Goal: Task Accomplishment & Management: Manage account settings

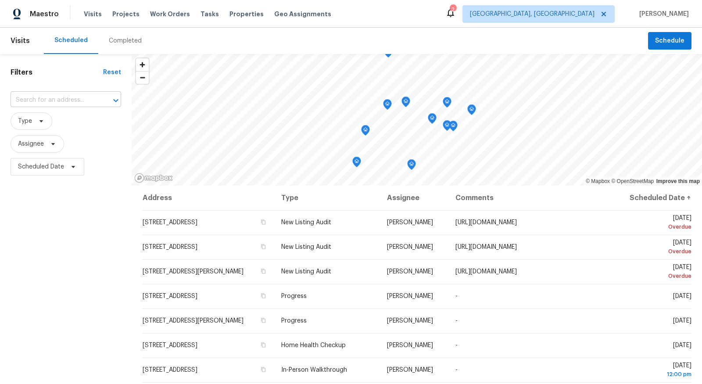
click at [86, 98] on input "text" at bounding box center [54, 100] width 86 height 14
click at [49, 127] on span "Type" at bounding box center [32, 121] width 42 height 18
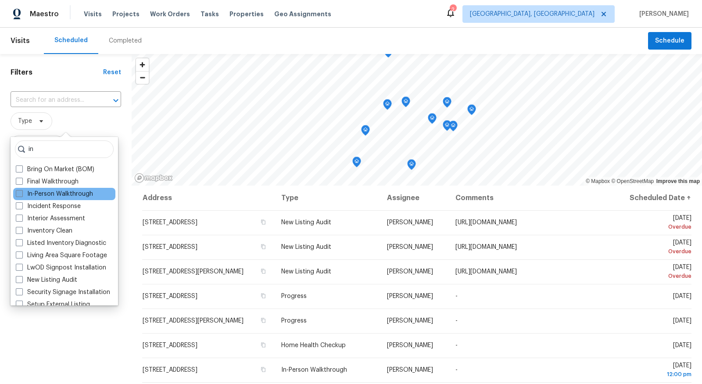
type input "in"
click at [43, 195] on label "In-Person Walkthrough" at bounding box center [54, 193] width 77 height 9
click at [21, 195] on input "In-Person Walkthrough" at bounding box center [19, 192] width 6 height 6
checkbox input "true"
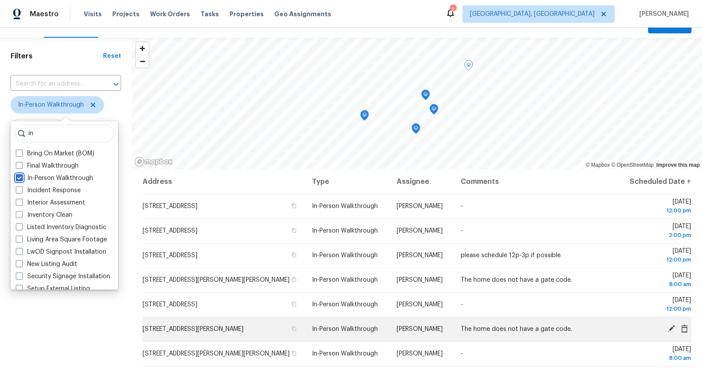
scroll to position [20, 0]
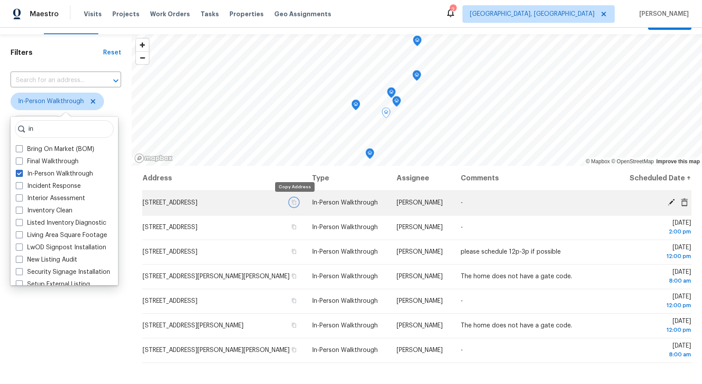
click at [291, 203] on icon "button" at bounding box center [293, 202] width 5 height 5
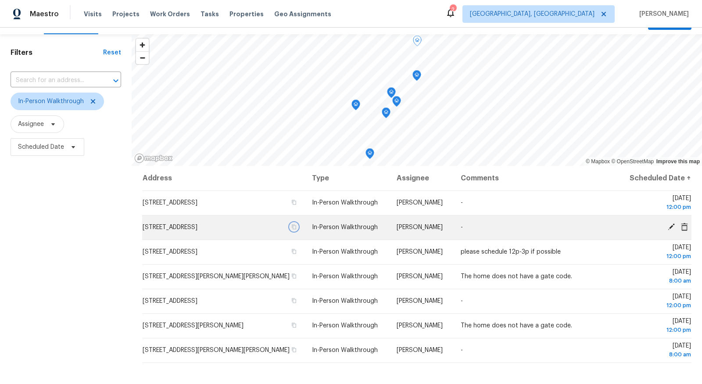
click at [294, 228] on icon "button" at bounding box center [293, 226] width 5 height 5
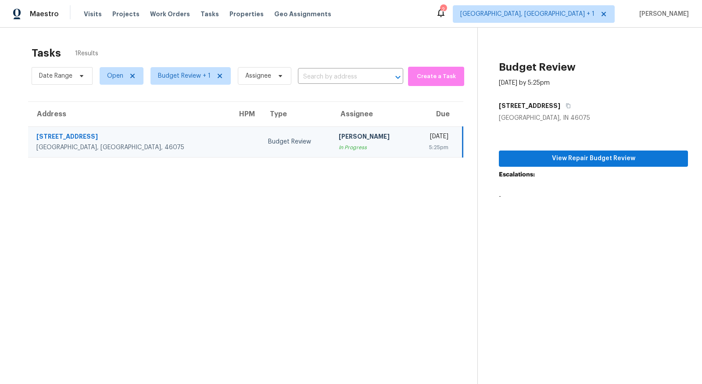
scroll to position [2, 0]
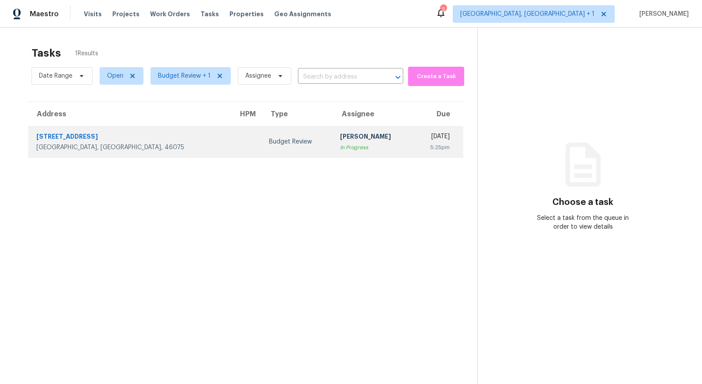
click at [75, 132] on div "[STREET_ADDRESS]" at bounding box center [130, 137] width 188 height 11
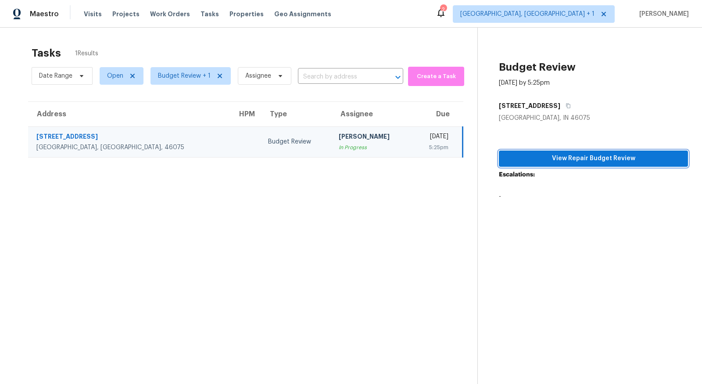
click at [554, 150] on button "View Repair Budget Review" at bounding box center [593, 158] width 189 height 16
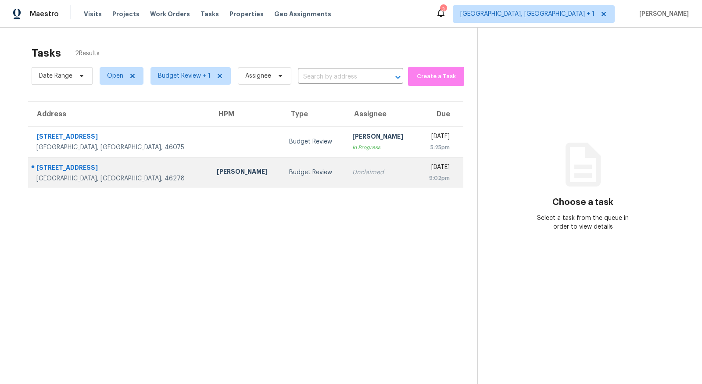
click at [88, 167] on div "6716 Caribou Ct" at bounding box center [119, 168] width 166 height 11
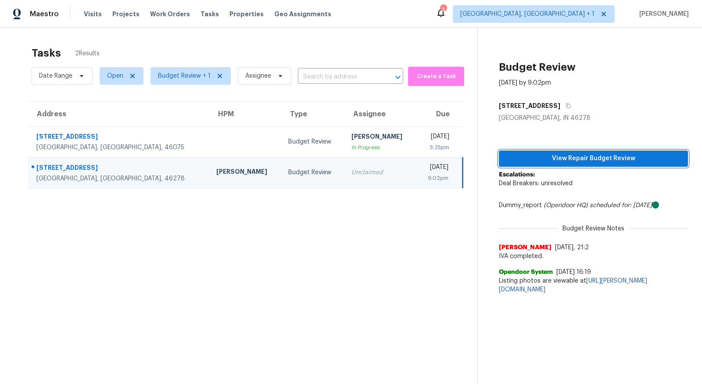
click at [580, 159] on span "View Repair Budget Review" at bounding box center [593, 158] width 175 height 11
click at [93, 12] on span "Visits" at bounding box center [93, 14] width 18 height 9
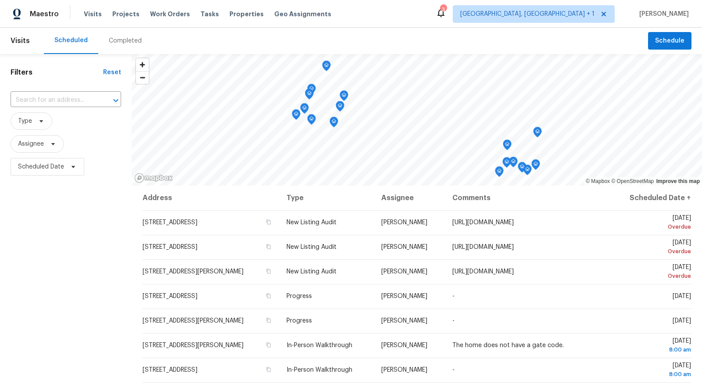
click at [114, 46] on div "Completed" at bounding box center [125, 41] width 54 height 26
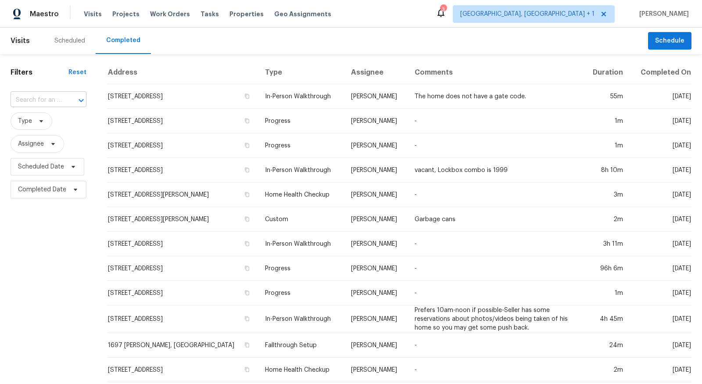
click at [66, 100] on div at bounding box center [75, 100] width 23 height 12
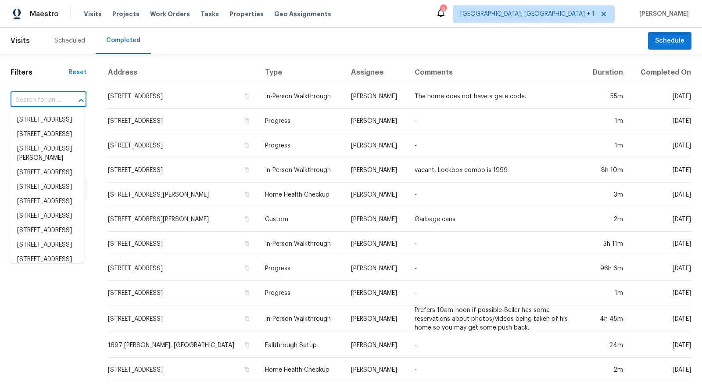
paste input "6716 Caribou Ct, Indianapolis, IN 46278"
type input "6716 Caribou Ct, Indianapolis, IN 46278"
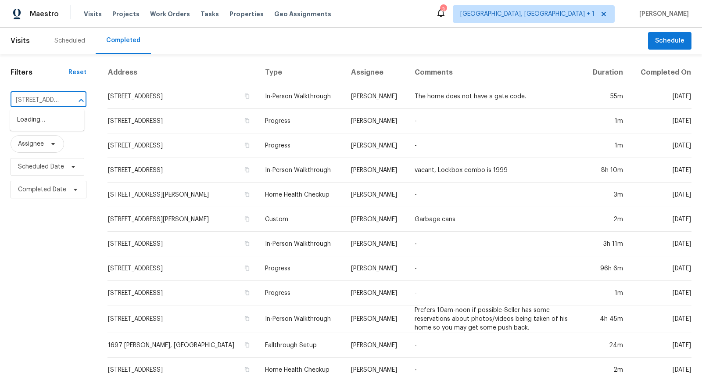
scroll to position [0, 68]
click at [58, 119] on li "6716 Caribou Ct, Indianapolis, IN 46278" at bounding box center [47, 120] width 74 height 14
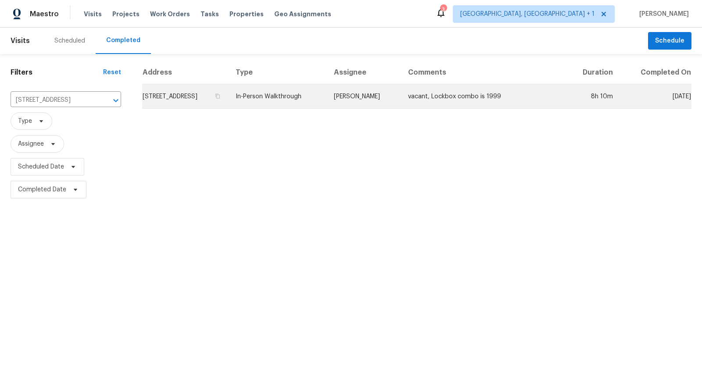
click at [178, 93] on td "6716 Caribou Ct, Indianapolis, IN 46278" at bounding box center [185, 96] width 86 height 25
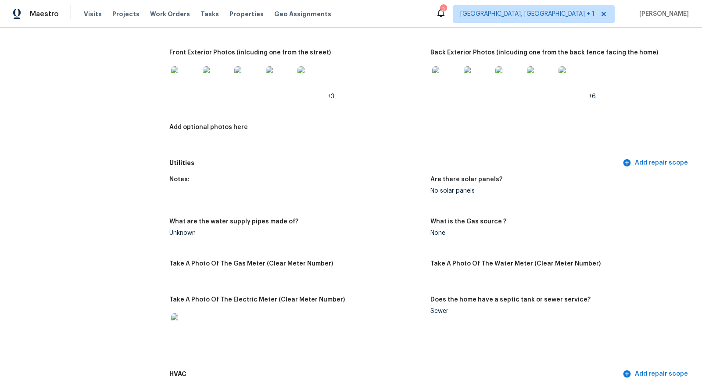
scroll to position [400, 0]
click at [197, 86] on img at bounding box center [185, 80] width 28 height 28
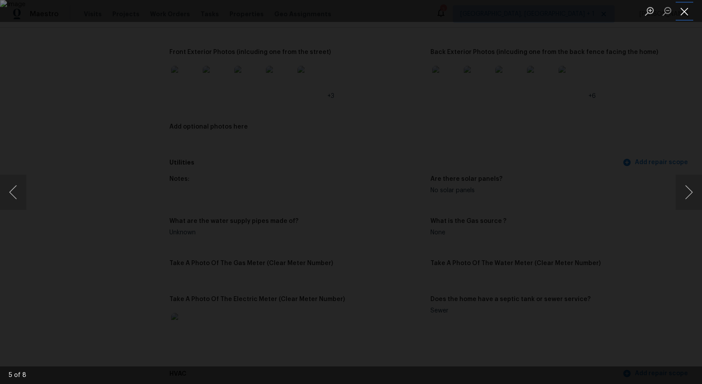
click at [686, 16] on button "Close lightbox" at bounding box center [684, 11] width 18 height 15
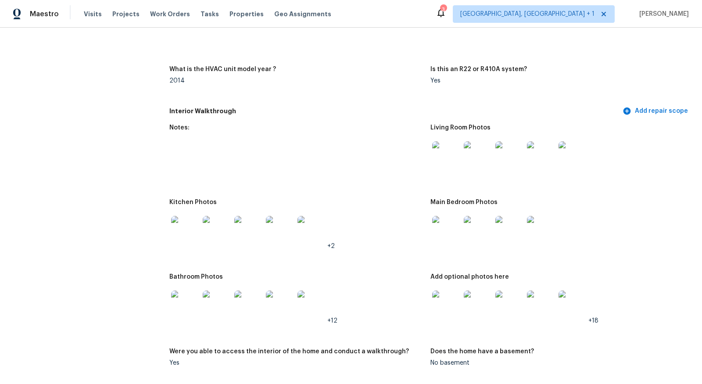
scroll to position [805, 0]
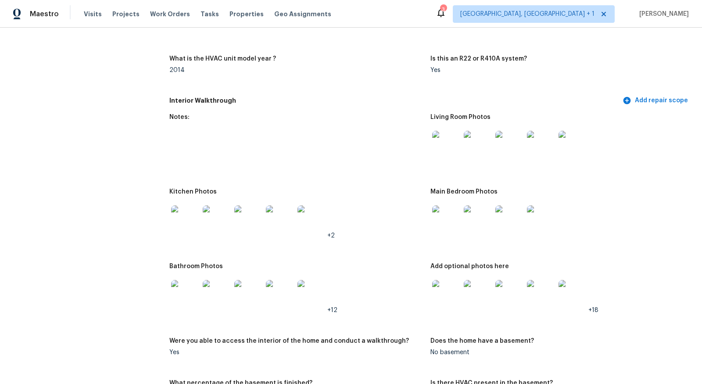
click at [480, 144] on img at bounding box center [478, 145] width 28 height 28
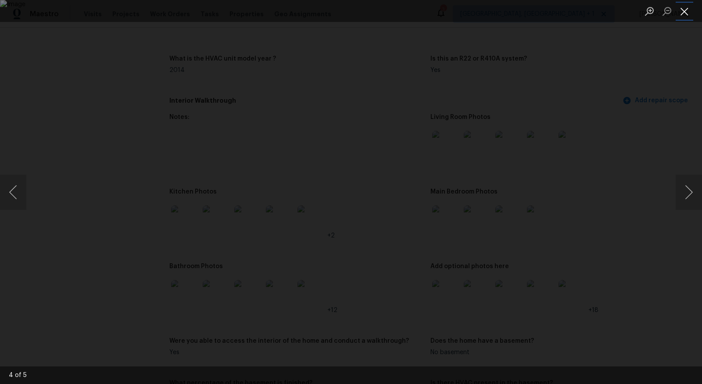
click at [681, 13] on button "Close lightbox" at bounding box center [684, 11] width 18 height 15
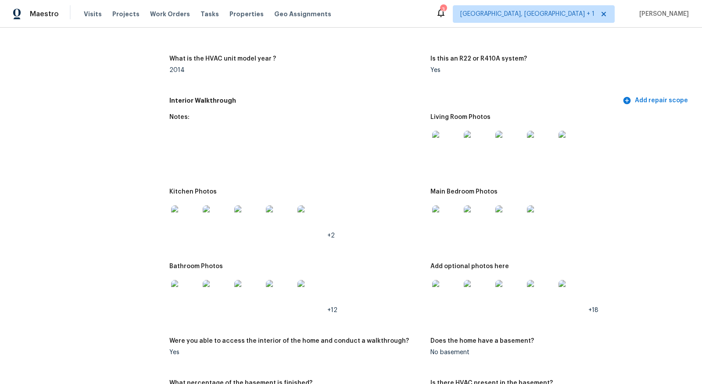
click at [186, 216] on img at bounding box center [185, 219] width 28 height 28
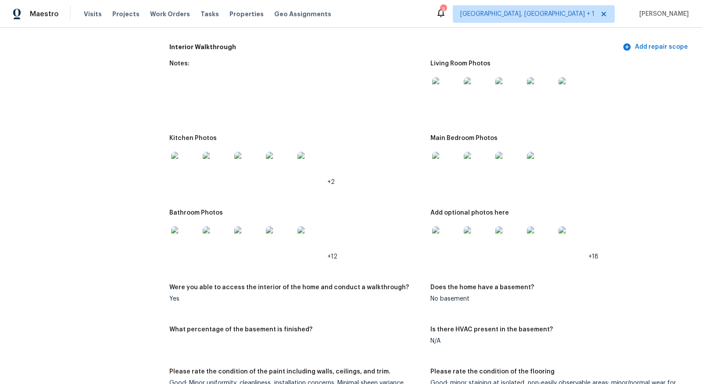
scroll to position [865, 0]
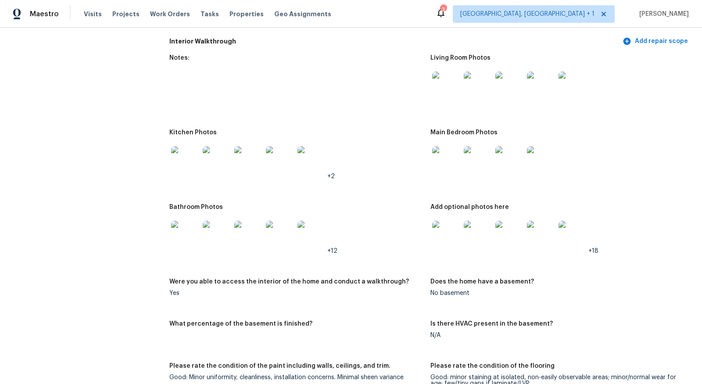
click at [442, 238] on img at bounding box center [446, 235] width 28 height 28
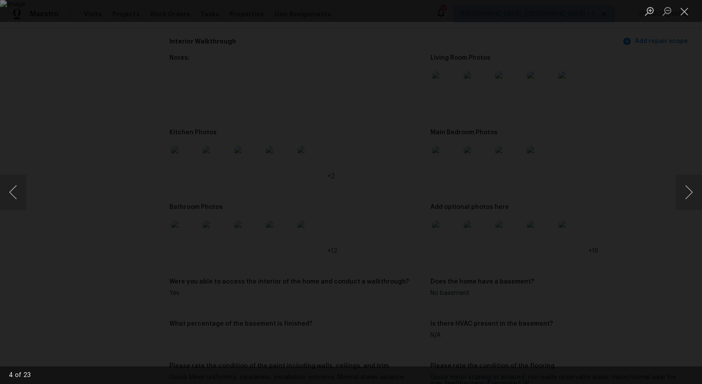
click at [689, 22] on div "Lightbox" at bounding box center [351, 192] width 702 height 384
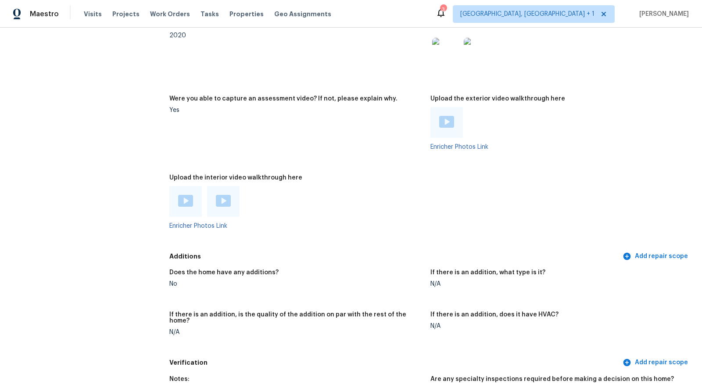
scroll to position [1528, 0]
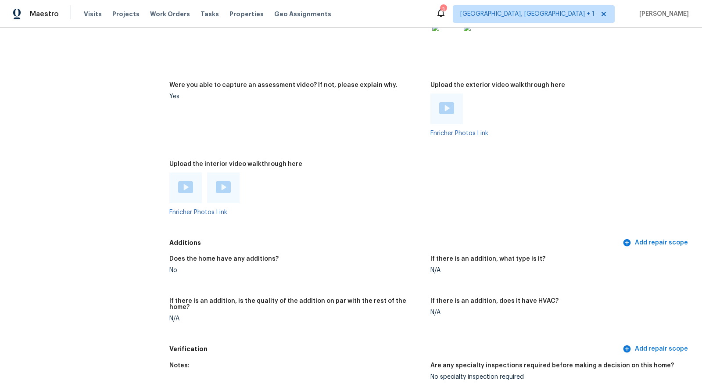
click at [189, 184] on img at bounding box center [185, 187] width 15 height 12
click at [214, 181] on div at bounding box center [223, 187] width 32 height 31
click at [225, 184] on img at bounding box center [223, 187] width 15 height 12
click at [441, 109] on img at bounding box center [446, 108] width 15 height 12
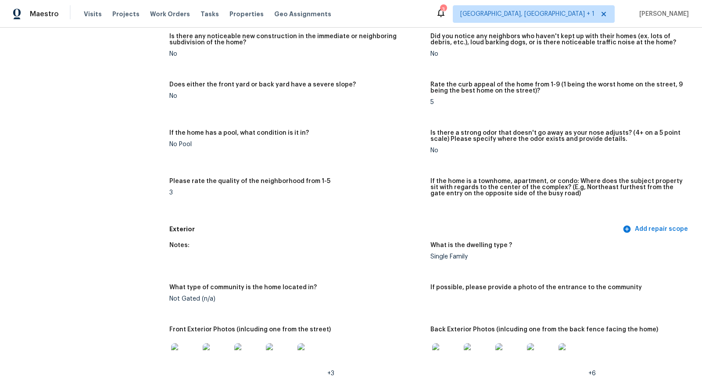
scroll to position [10, 0]
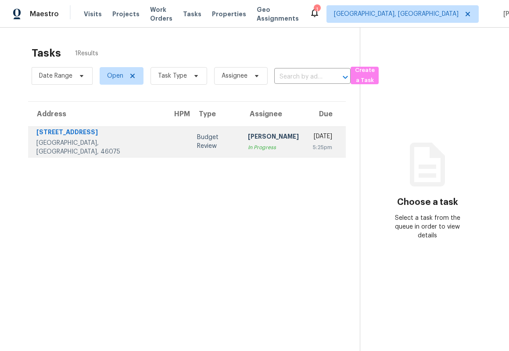
click at [35, 139] on div "[STREET_ADDRESS]" at bounding box center [94, 142] width 130 height 29
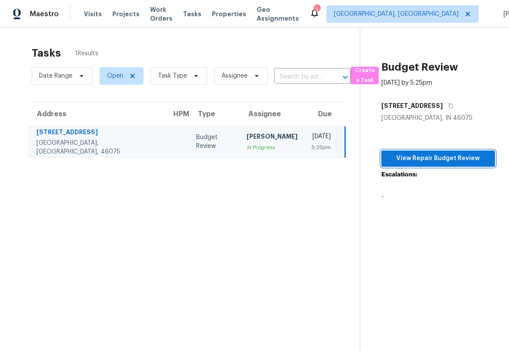
click at [423, 159] on span "View Repair Budget Review" at bounding box center [438, 158] width 100 height 11
click at [96, 136] on div "6343 Central Blvd Unit NO" at bounding box center [96, 133] width 121 height 11
click at [62, 139] on div "6343 Central Blvd Unit NO" at bounding box center [96, 133] width 121 height 11
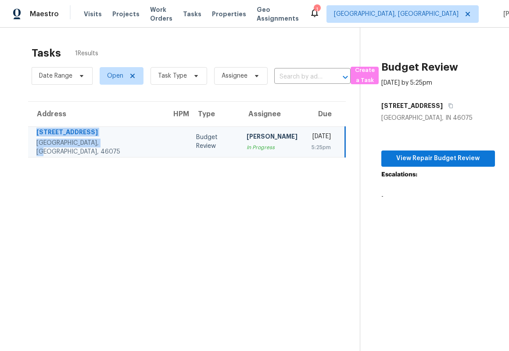
drag, startPoint x: 34, startPoint y: 134, endPoint x: 105, endPoint y: 146, distance: 72.1
click at [105, 146] on div "6343 Central Blvd Unit NO Whitestown, IN, 46075" at bounding box center [93, 142] width 129 height 29
copy div "6343 Central Blvd Unit NO Whitestown, IN, 46075"
click at [91, 10] on span "Visits" at bounding box center [93, 14] width 18 height 9
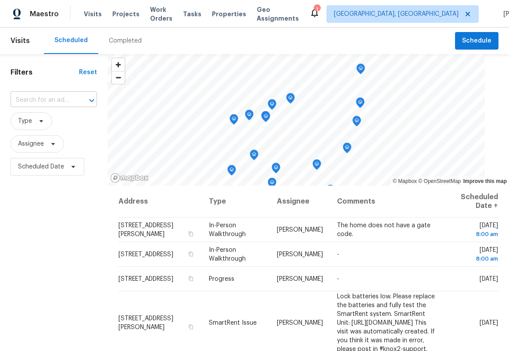
click at [53, 96] on input "text" at bounding box center [42, 100] width 62 height 14
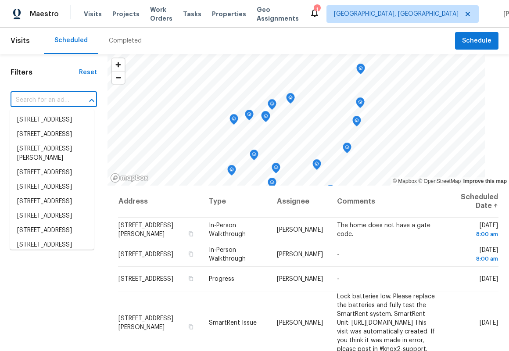
click at [126, 44] on div "Completed" at bounding box center [125, 40] width 33 height 9
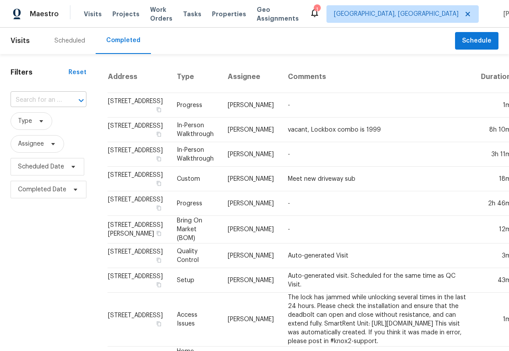
click at [40, 101] on input "text" at bounding box center [36, 100] width 51 height 14
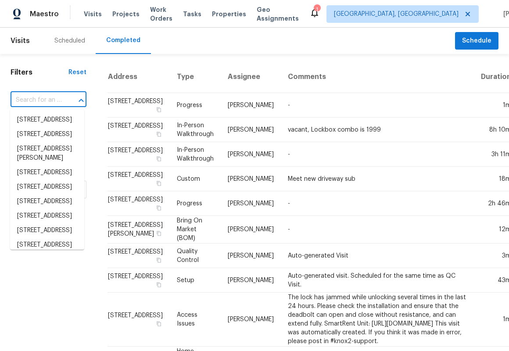
paste input "6343 Central Blvd Unit NO Whitestown, IN, 46075"
type input "6343 Central Blvd Unit NO Whitestown, IN, 46075"
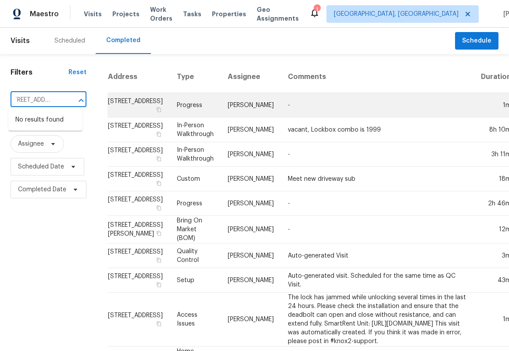
scroll to position [0, 23]
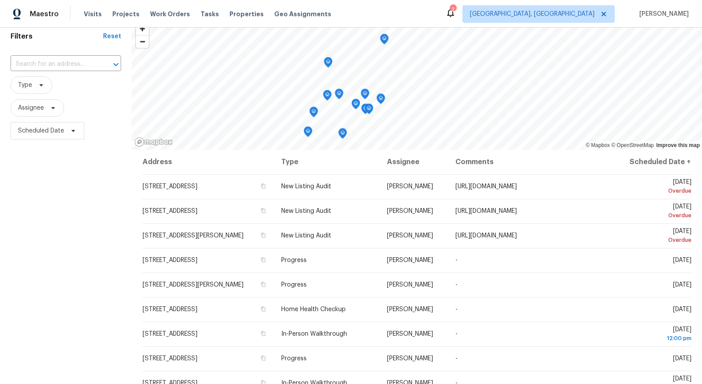
scroll to position [40, 0]
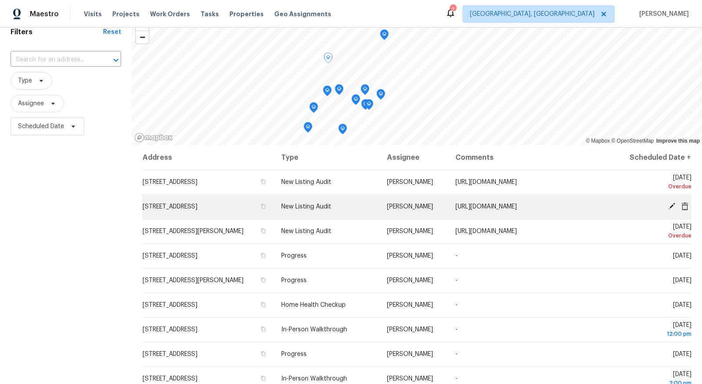
click at [223, 202] on td "[STREET_ADDRESS]" at bounding box center [208, 206] width 132 height 25
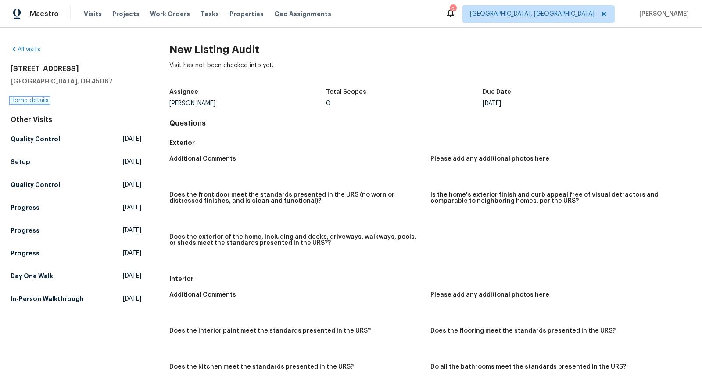
click at [33, 102] on link "Home details" at bounding box center [30, 100] width 38 height 6
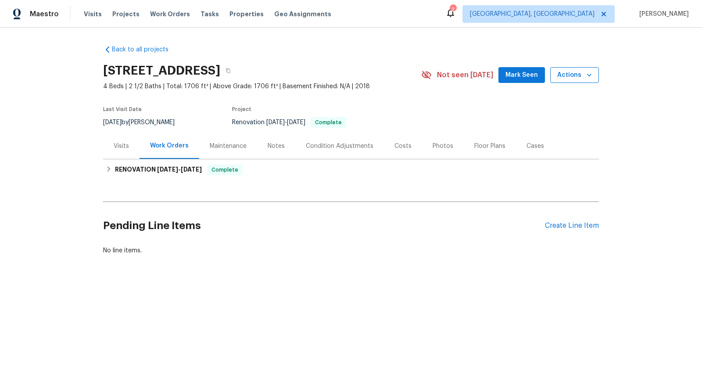
click at [583, 78] on span "Actions" at bounding box center [574, 75] width 35 height 11
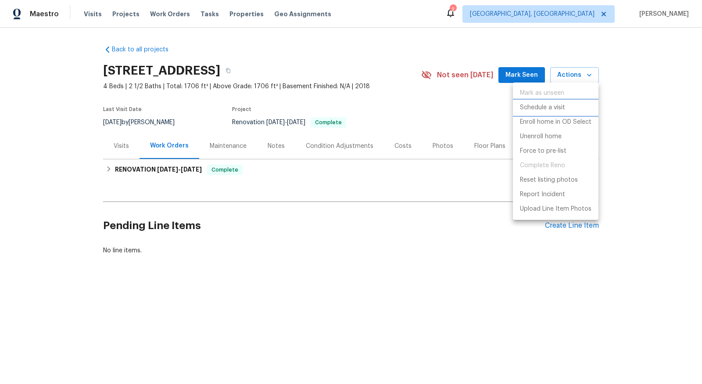
click at [547, 109] on p "Schedule a visit" at bounding box center [542, 107] width 45 height 9
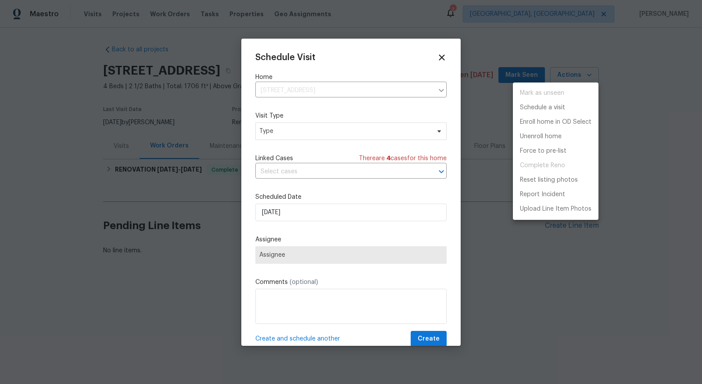
click at [306, 140] on div at bounding box center [351, 192] width 702 height 384
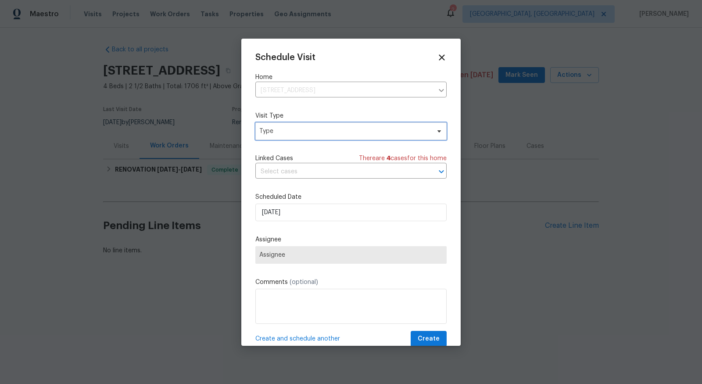
click at [312, 131] on span "Type" at bounding box center [344, 131] width 171 height 9
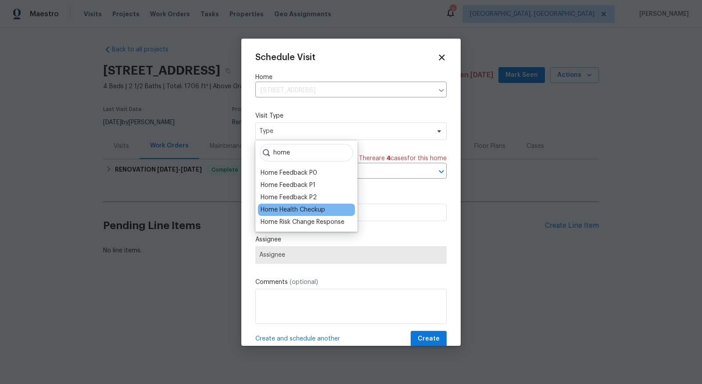
type input "home"
click at [311, 213] on div "Home Health Checkup" at bounding box center [293, 209] width 64 height 9
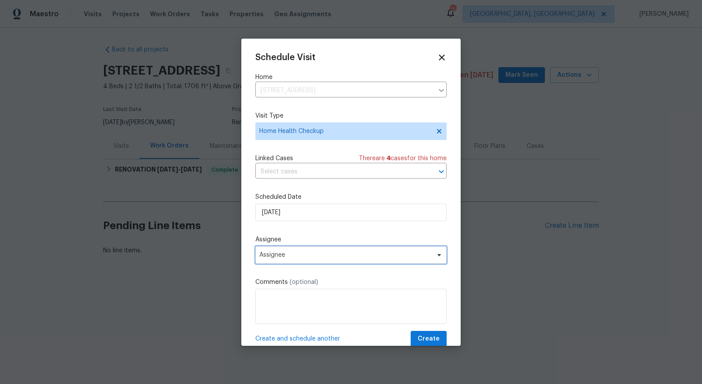
click at [333, 262] on span "Assignee" at bounding box center [350, 255] width 191 height 18
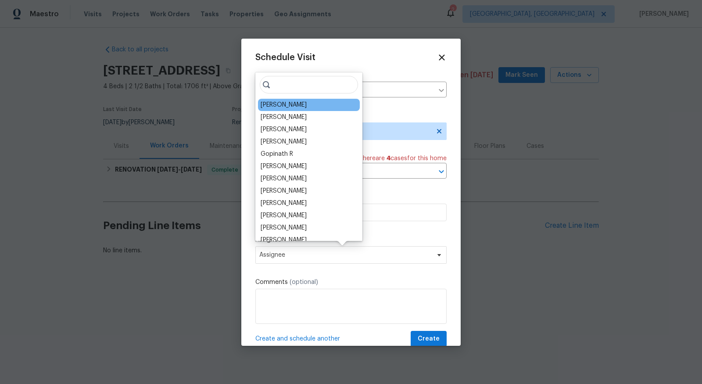
click at [298, 104] on div "[PERSON_NAME]" at bounding box center [309, 105] width 102 height 12
click at [299, 101] on div "[PERSON_NAME]" at bounding box center [309, 105] width 102 height 12
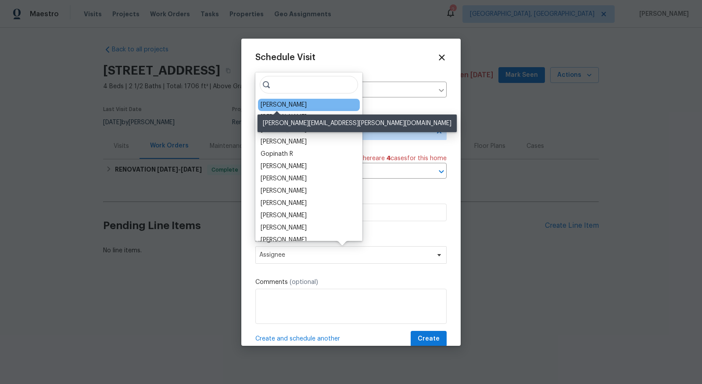
click at [280, 102] on div "[PERSON_NAME]" at bounding box center [284, 104] width 46 height 9
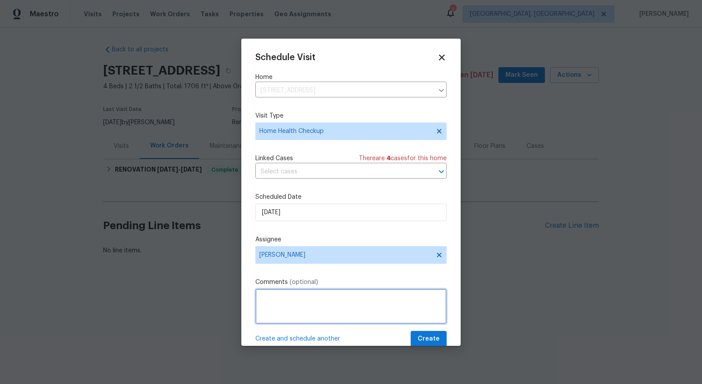
click at [313, 303] on textarea at bounding box center [350, 306] width 191 height 35
type textarea "Back door left open. Reported by landscapers."
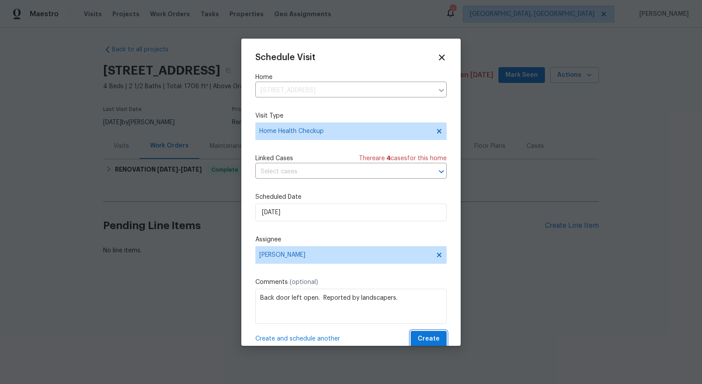
click at [431, 339] on span "Create" at bounding box center [429, 338] width 22 height 11
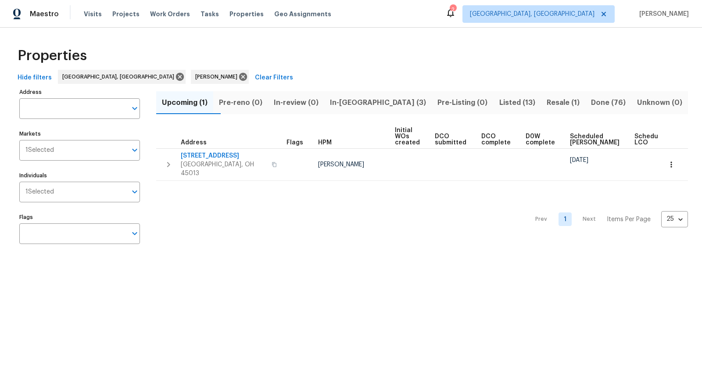
click at [499, 102] on span "Listed (13)" at bounding box center [517, 102] width 37 height 12
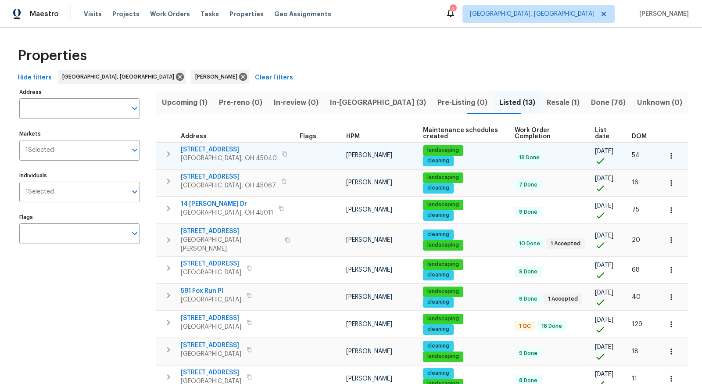
click at [671, 154] on icon "button" at bounding box center [671, 155] width 9 height 9
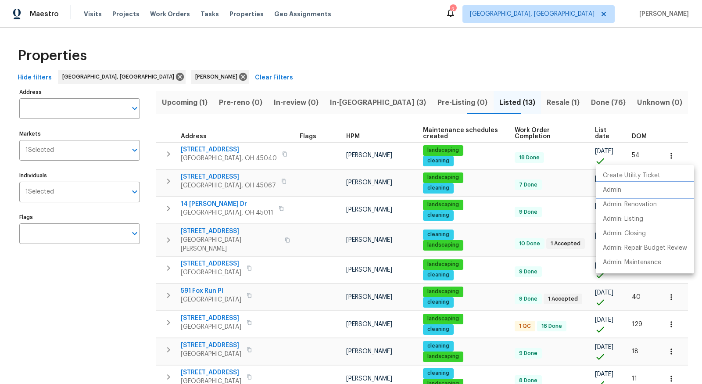
click at [633, 188] on li "Admin" at bounding box center [645, 190] width 98 height 14
click at [535, 73] on div at bounding box center [351, 192] width 702 height 384
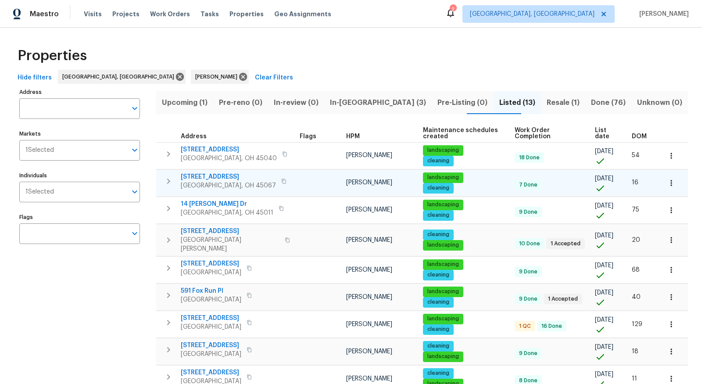
click at [671, 182] on icon "button" at bounding box center [670, 183] width 1 height 6
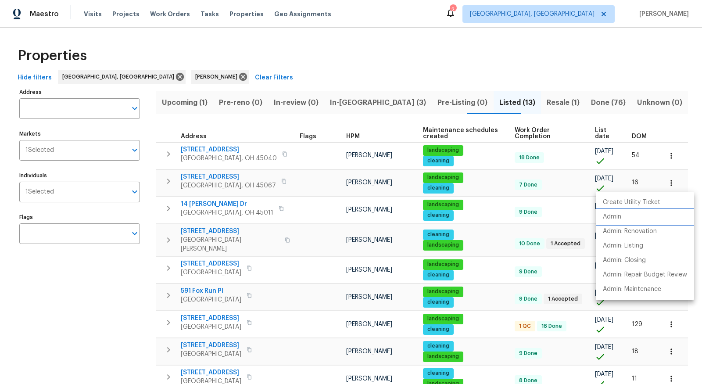
click at [630, 214] on li "Admin" at bounding box center [645, 217] width 98 height 14
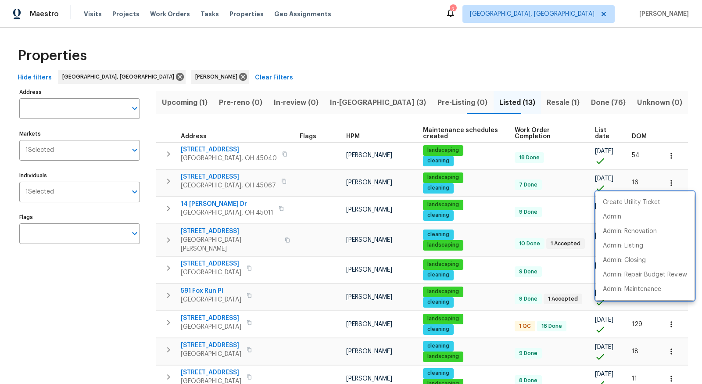
click at [502, 62] on div at bounding box center [351, 192] width 702 height 384
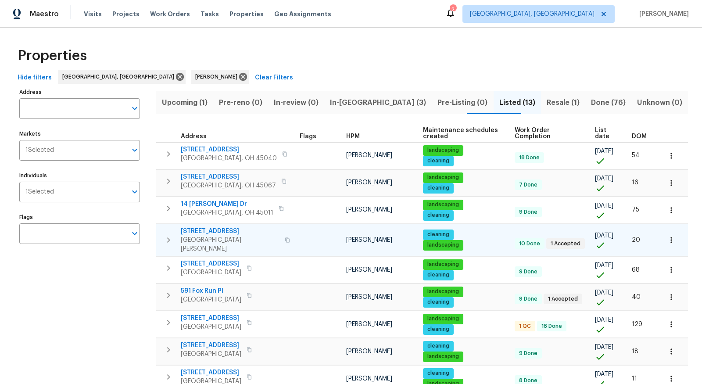
click at [665, 233] on button "button" at bounding box center [670, 239] width 19 height 19
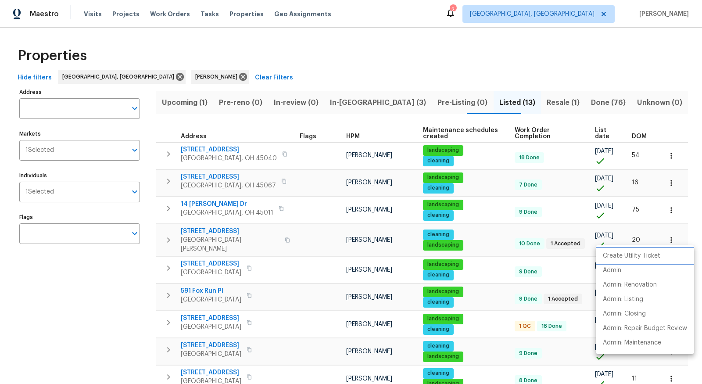
click at [627, 260] on p "Create Utility Ticket" at bounding box center [631, 255] width 57 height 9
click at [644, 270] on li "Admin" at bounding box center [645, 270] width 98 height 14
click at [136, 297] on div at bounding box center [351, 192] width 702 height 384
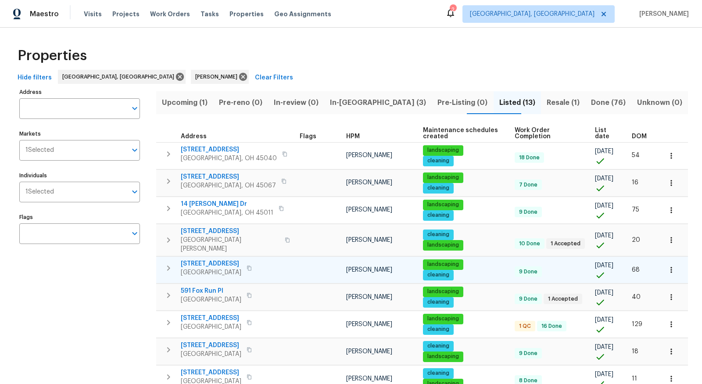
click at [672, 265] on icon "button" at bounding box center [671, 269] width 9 height 9
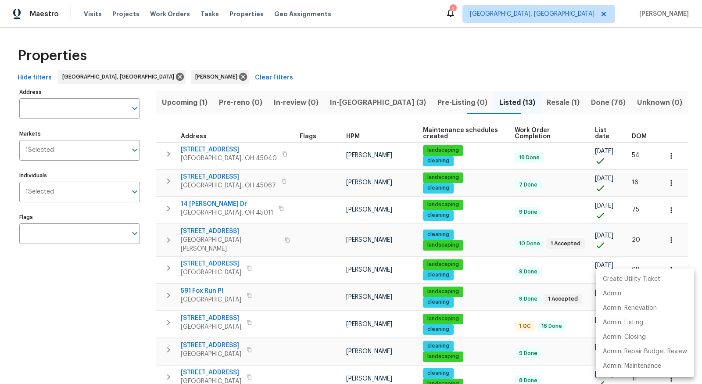
click at [642, 83] on div at bounding box center [351, 192] width 702 height 384
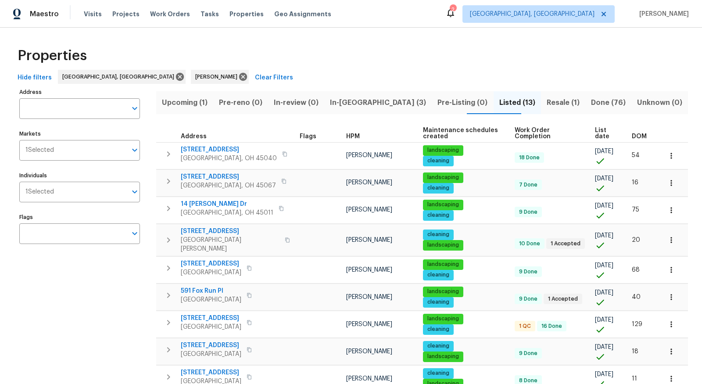
click at [640, 139] on th "DOM" at bounding box center [643, 134] width 30 height 18
click at [640, 135] on span "DOM" at bounding box center [639, 136] width 15 height 6
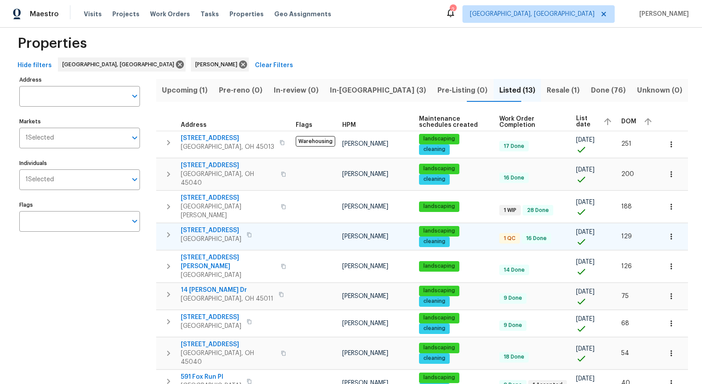
scroll to position [14, 0]
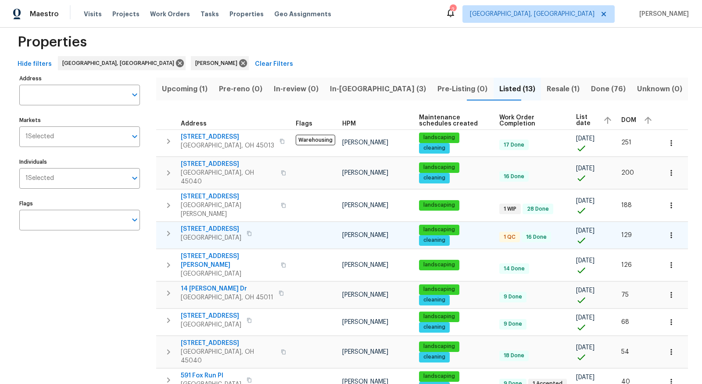
click at [218, 225] on span "3833 Spring Mill Way" at bounding box center [211, 229] width 61 height 9
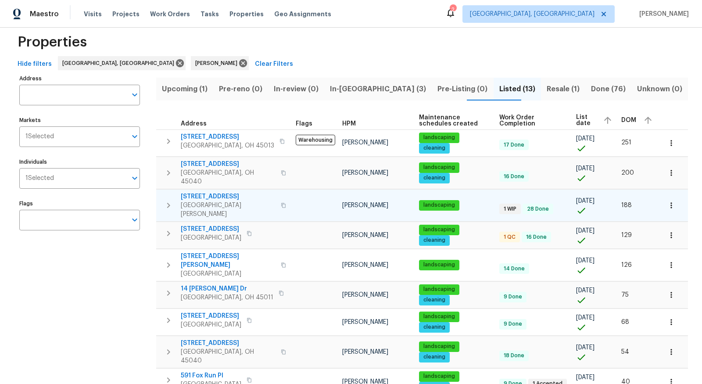
click at [207, 192] on span "7420 Kennesaw Dr" at bounding box center [228, 196] width 95 height 9
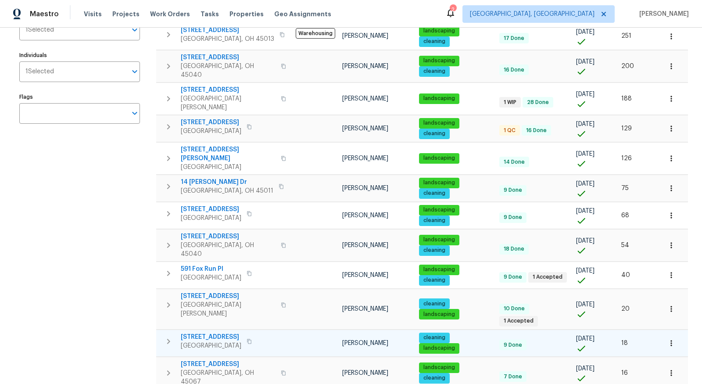
scroll to position [117, 0]
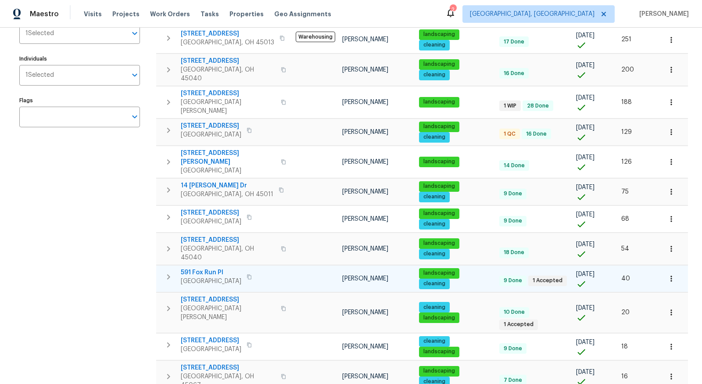
click at [665, 269] on button "button" at bounding box center [670, 278] width 19 height 19
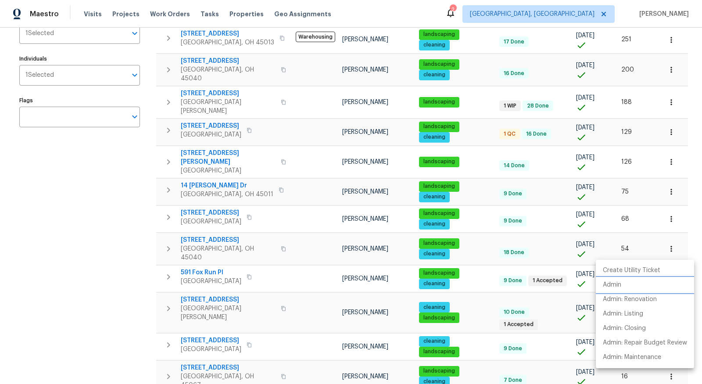
click at [618, 287] on p "Admin" at bounding box center [612, 284] width 18 height 9
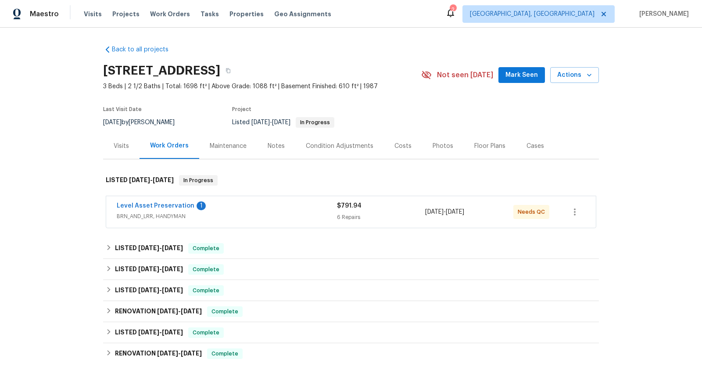
click at [281, 197] on div "Level Asset Preservation 1 BRN_AND_LRR, HANDYMAN $791.94 6 Repairs [DATE] - [DA…" at bounding box center [350, 212] width 489 height 32
click at [278, 209] on div "Level Asset Preservation 1" at bounding box center [227, 206] width 220 height 11
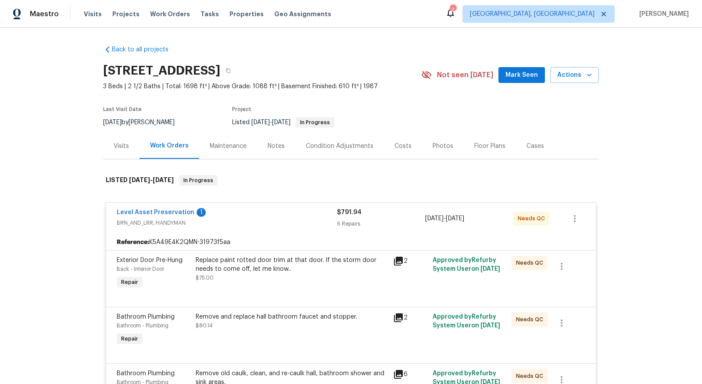
click at [287, 262] on div "Replace paint rotted door trim at that door. If the storm door needs to come of…" at bounding box center [292, 265] width 192 height 18
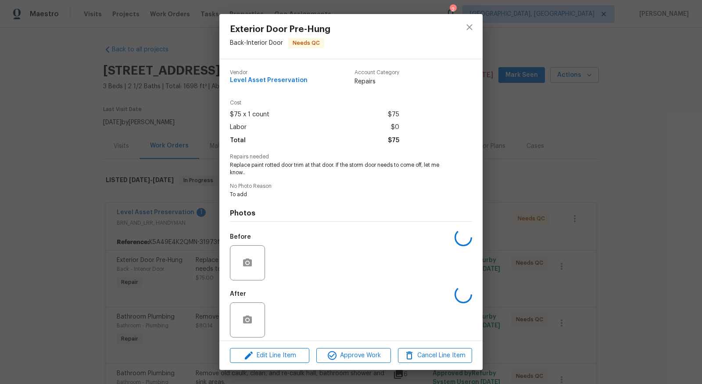
click at [287, 262] on div "Before" at bounding box center [351, 257] width 242 height 57
click at [352, 350] on span "Approve Work" at bounding box center [353, 355] width 69 height 11
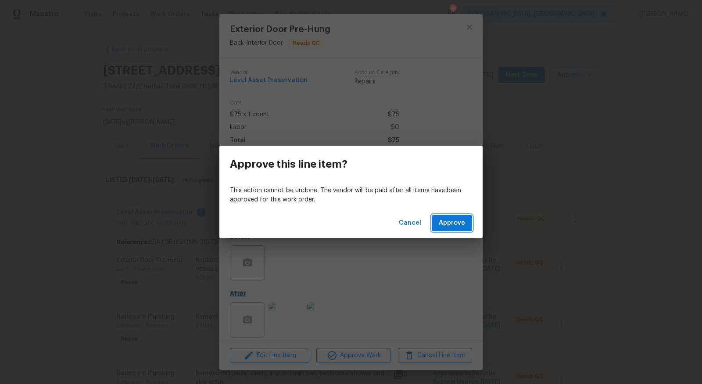
click at [453, 225] on span "Approve" at bounding box center [452, 223] width 26 height 11
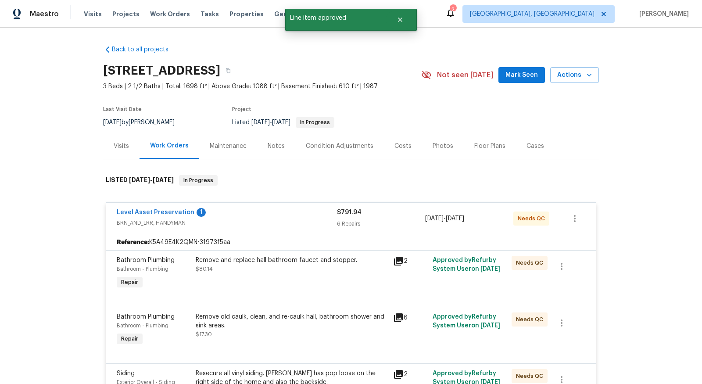
click at [309, 265] on div "Remove and replace hall bathroom faucet and stopper. $80.14" at bounding box center [292, 265] width 192 height 18
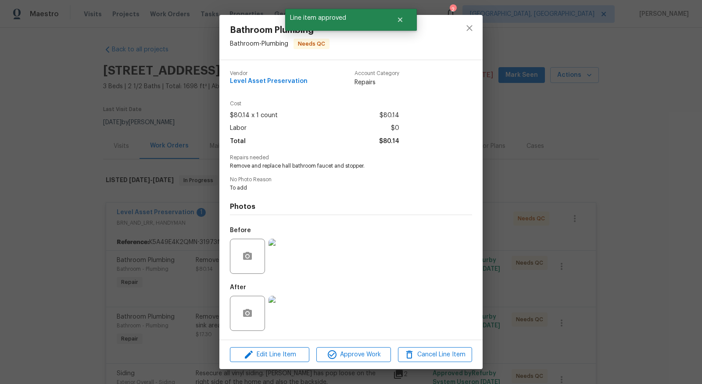
click at [287, 311] on img at bounding box center [285, 313] width 35 height 35
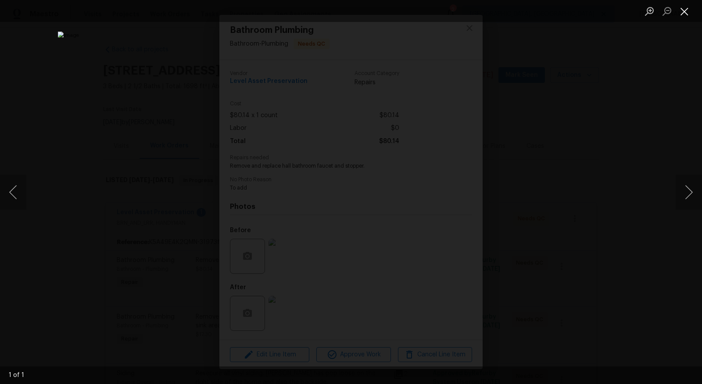
click at [692, 14] on button "Close lightbox" at bounding box center [684, 11] width 18 height 15
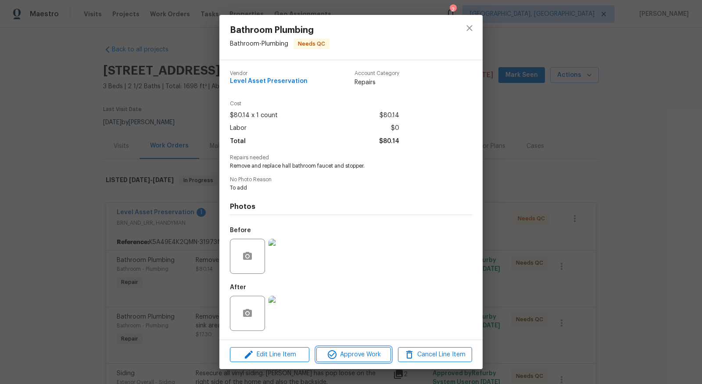
click at [360, 357] on span "Approve Work" at bounding box center [353, 354] width 69 height 11
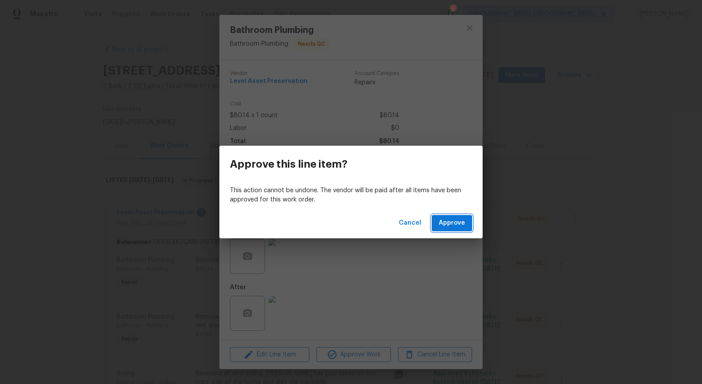
click at [450, 224] on span "Approve" at bounding box center [452, 223] width 26 height 11
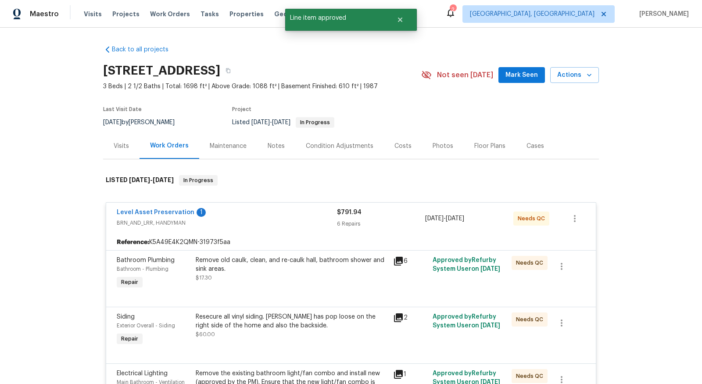
click at [313, 268] on div "Remove old caulk, clean, and re-caulk hall, bathroom shower and sink areas." at bounding box center [292, 265] width 192 height 18
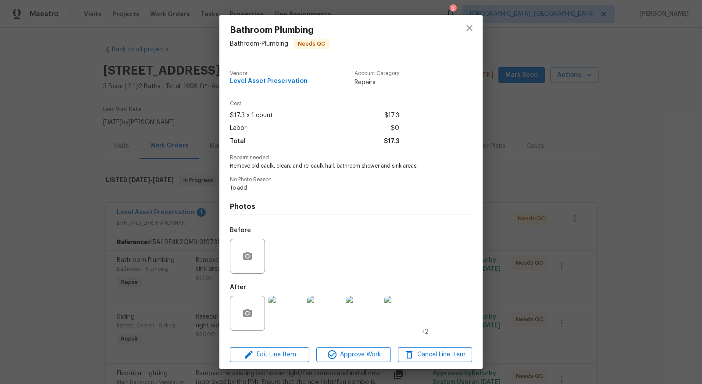
click at [282, 314] on img at bounding box center [285, 313] width 35 height 35
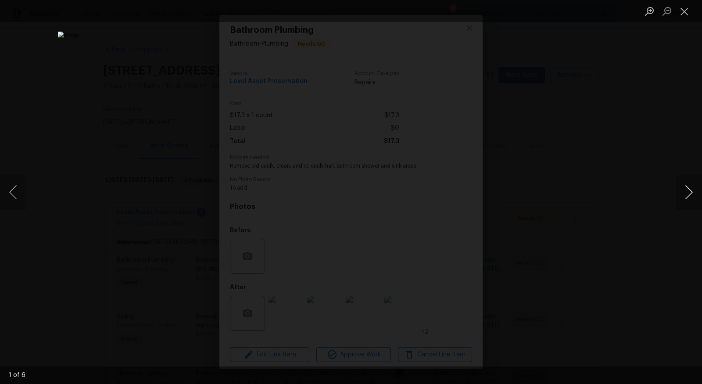
click at [686, 189] on button "Next image" at bounding box center [688, 192] width 26 height 35
click at [686, 10] on button "Close lightbox" at bounding box center [684, 11] width 18 height 15
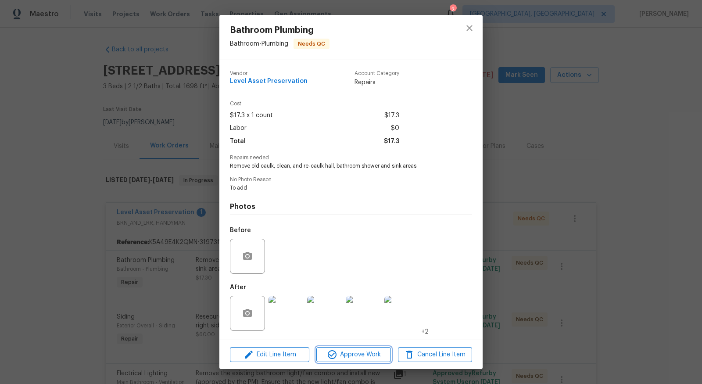
click at [349, 349] on span "Approve Work" at bounding box center [353, 354] width 69 height 11
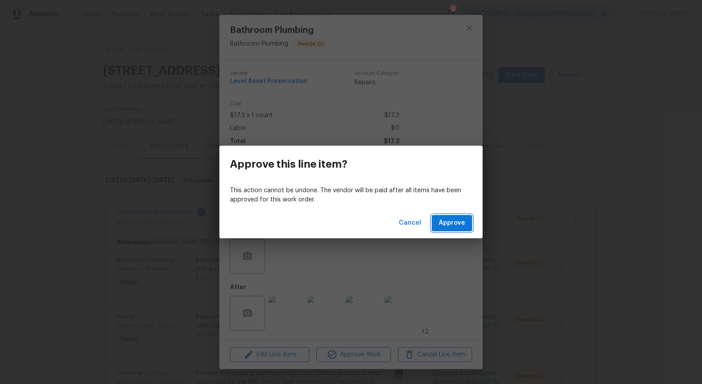
click at [454, 216] on button "Approve" at bounding box center [452, 223] width 40 height 16
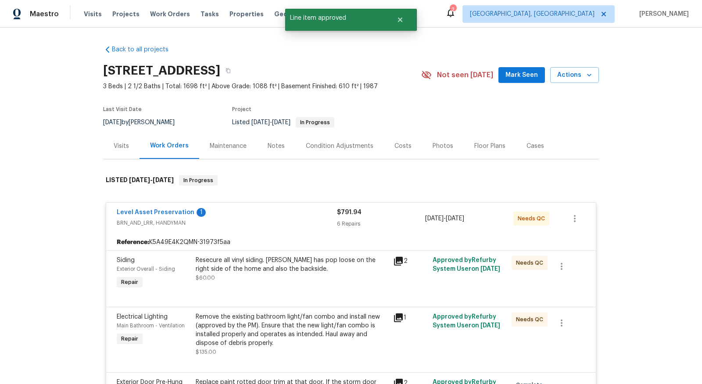
click at [298, 270] on div "Resecure all vinyl siding. Siding has pop loose on the right side of the home a…" at bounding box center [292, 265] width 192 height 18
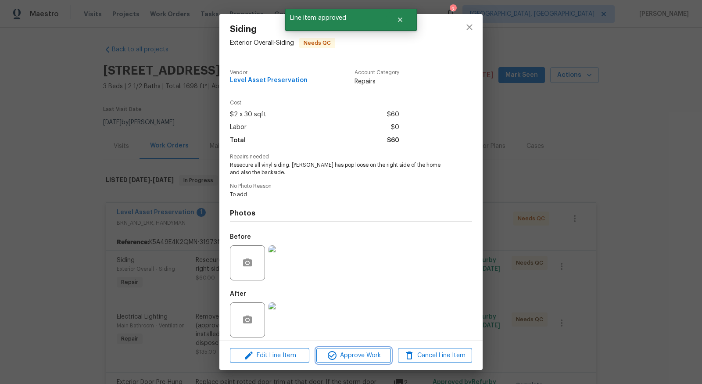
click at [340, 352] on span "Approve Work" at bounding box center [353, 355] width 69 height 11
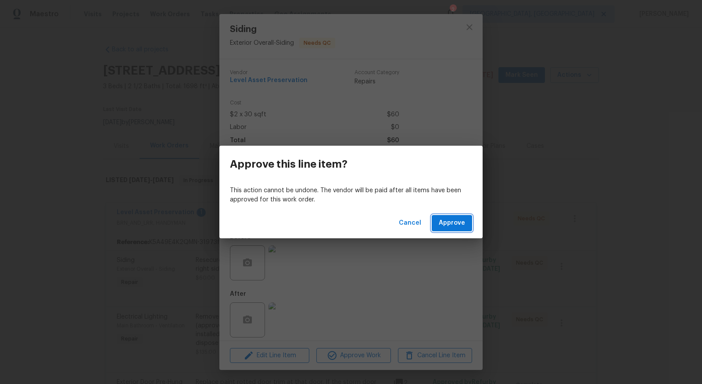
click at [447, 225] on span "Approve" at bounding box center [452, 223] width 26 height 11
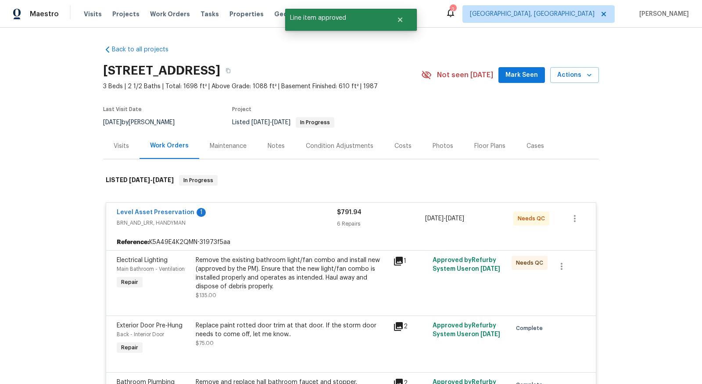
click at [341, 271] on div "Remove the existing bathroom light/fan combo and install new (approved by the P…" at bounding box center [292, 273] width 192 height 35
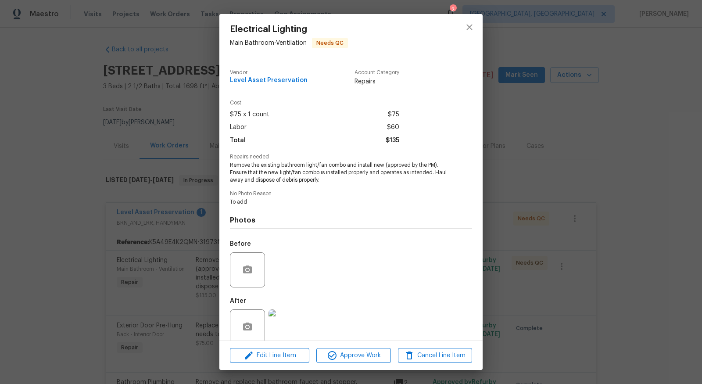
click at [277, 338] on img at bounding box center [285, 326] width 35 height 35
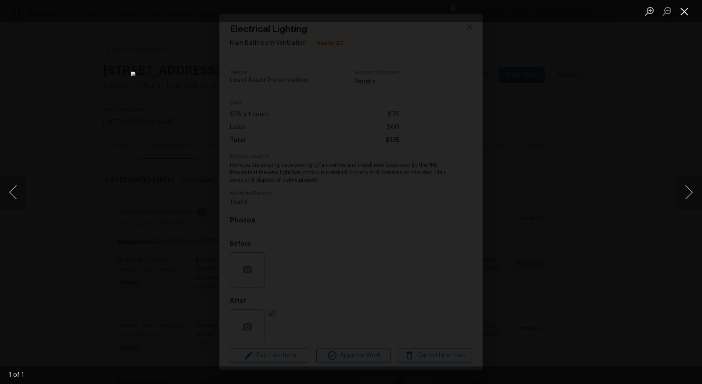
click at [686, 14] on button "Close lightbox" at bounding box center [684, 11] width 18 height 15
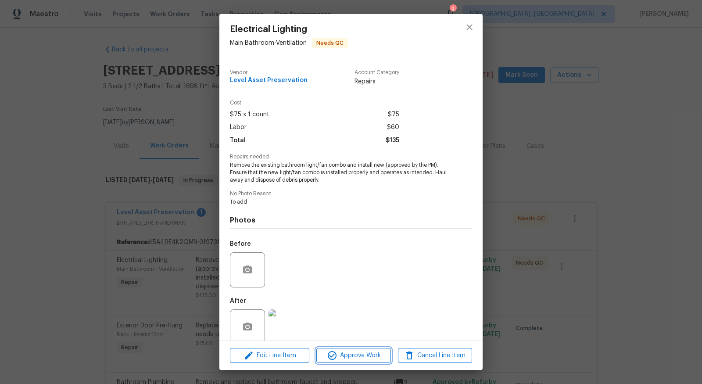
click at [339, 356] on span "Approve Work" at bounding box center [353, 355] width 69 height 11
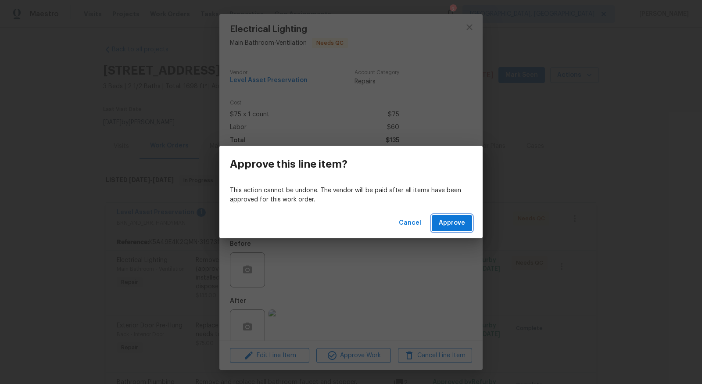
click at [446, 219] on span "Approve" at bounding box center [452, 223] width 26 height 11
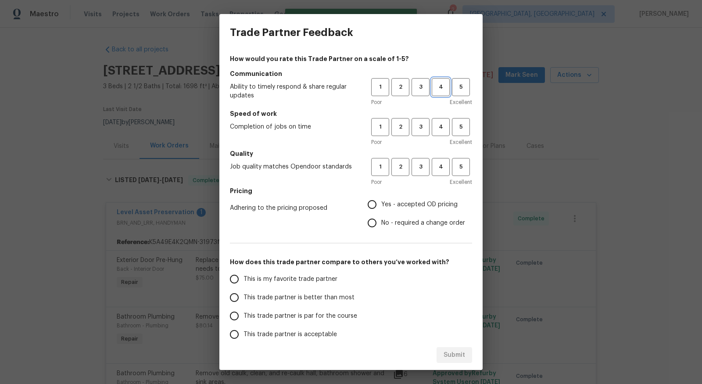
click at [447, 83] on span "4" at bounding box center [440, 87] width 16 height 10
click at [439, 119] on button "4" at bounding box center [441, 127] width 18 height 18
click at [434, 157] on h5 "Quality" at bounding box center [351, 153] width 242 height 9
click at [438, 168] on span "4" at bounding box center [440, 167] width 16 height 10
click at [378, 202] on input "Yes - accepted OD pricing" at bounding box center [372, 204] width 18 height 18
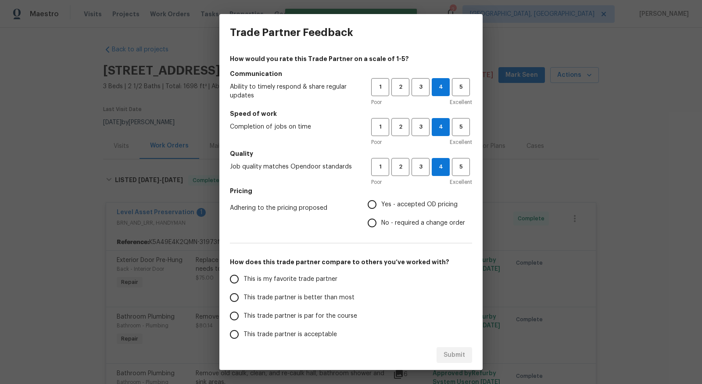
radio input "true"
click at [260, 300] on span "This trade partner is better than most" at bounding box center [298, 297] width 111 height 9
click at [243, 300] on input "This trade partner is better than most" at bounding box center [234, 297] width 18 height 18
click at [460, 357] on span "Submit" at bounding box center [453, 355] width 21 height 11
radio input "true"
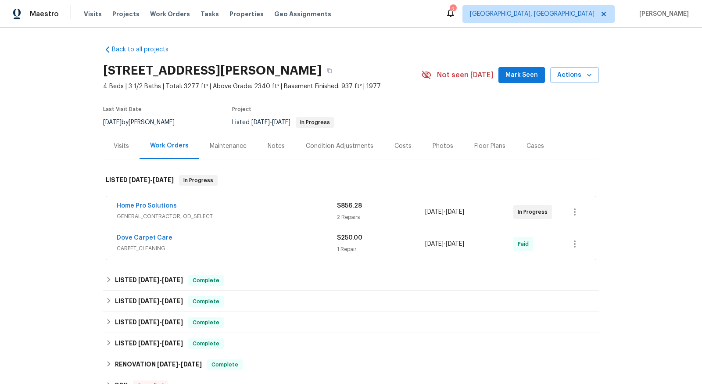
scroll to position [9, 0]
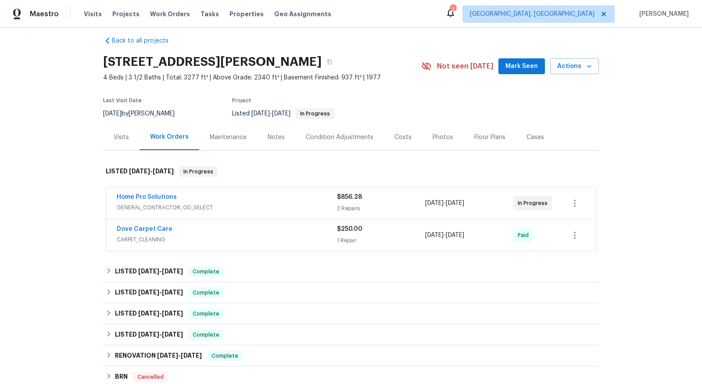
click at [266, 194] on div "Home Pro Solutions" at bounding box center [227, 198] width 220 height 11
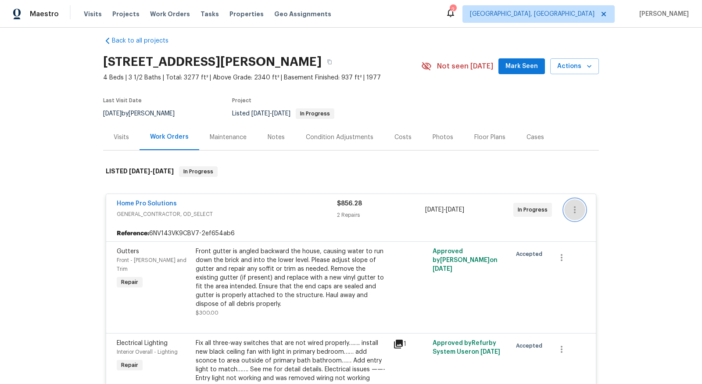
click at [576, 205] on icon "button" at bounding box center [574, 209] width 11 height 11
click at [589, 211] on li "Edit" at bounding box center [611, 209] width 95 height 14
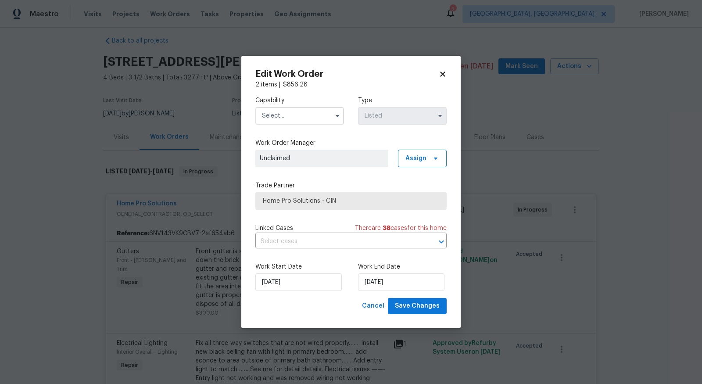
click at [315, 112] on input "text" at bounding box center [299, 116] width 89 height 18
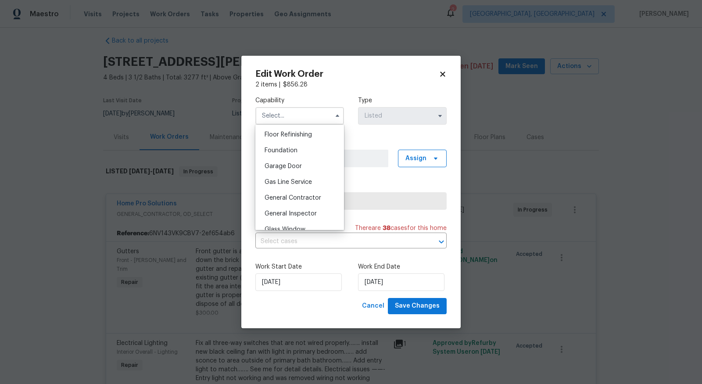
scroll to position [358, 0]
click at [281, 191] on div "General Contractor" at bounding box center [299, 196] width 84 height 16
type input "General Contractor"
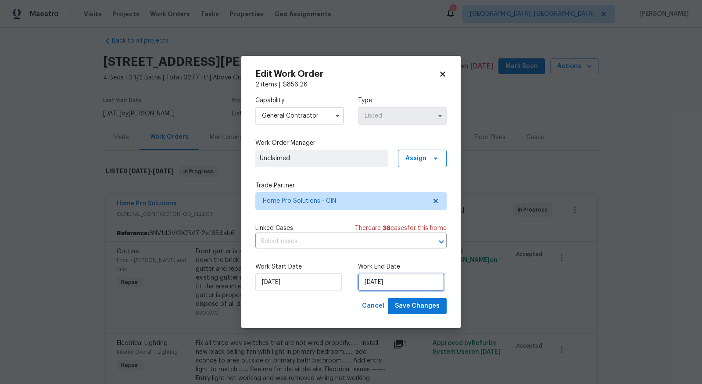
click at [381, 281] on input "[DATE]" at bounding box center [401, 282] width 86 height 18
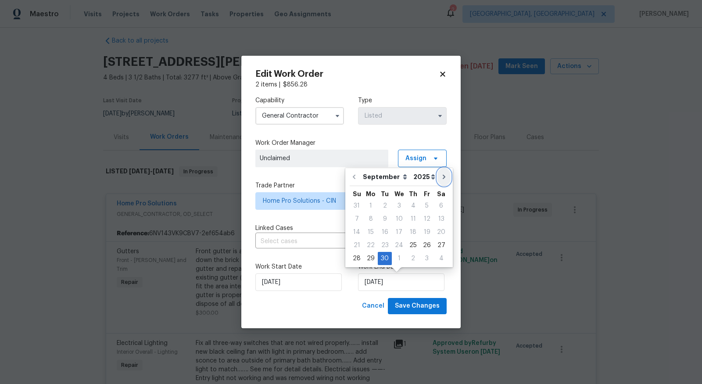
click at [440, 176] on icon "Go to next month" at bounding box center [443, 176] width 7 height 7
type input "[DATE]"
select select "9"
click at [400, 232] on div "15" at bounding box center [399, 232] width 14 height 12
type input "[DATE]"
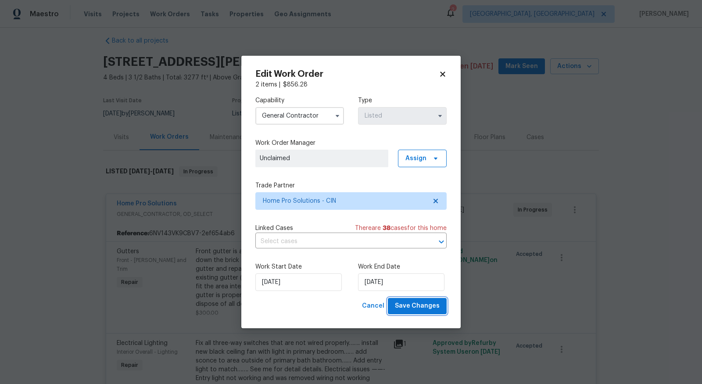
click at [412, 304] on span "Save Changes" at bounding box center [417, 305] width 45 height 11
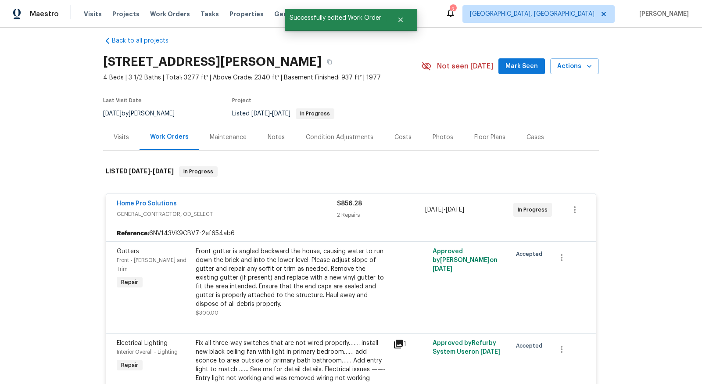
click at [268, 136] on div "Notes" at bounding box center [276, 137] width 17 height 9
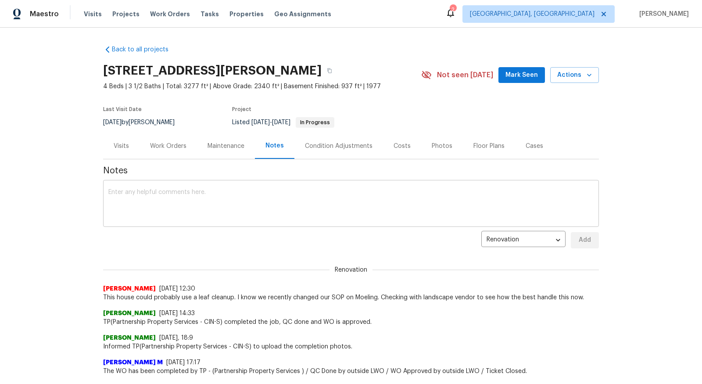
click at [214, 184] on div "x ​" at bounding box center [351, 204] width 496 height 45
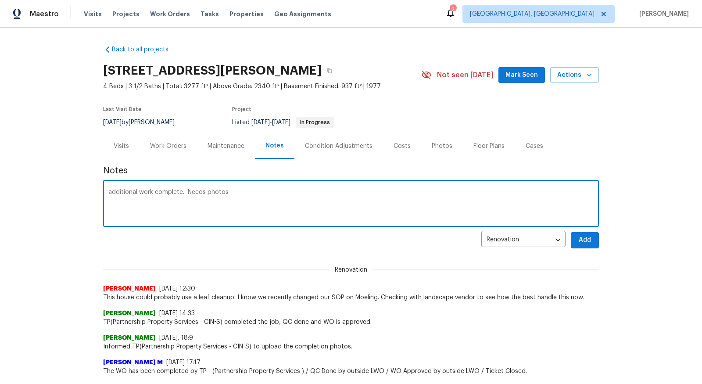
type textarea "additional work complete. Needs photos"
click at [593, 244] on button "Add" at bounding box center [585, 240] width 28 height 16
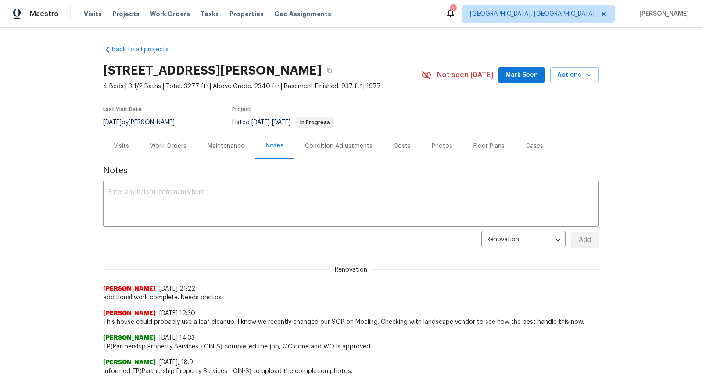
click at [232, 295] on span "additional work complete. Needs photos" at bounding box center [351, 297] width 496 height 9
